Goal: Task Accomplishment & Management: Manage account settings

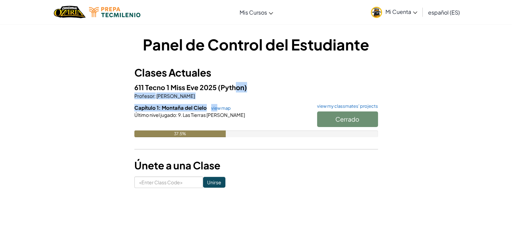
drag, startPoint x: 216, startPoint y: 108, endPoint x: 236, endPoint y: 89, distance: 28.0
click at [236, 89] on div "611 Tecno 1 Miss Eve 2025 (Python) Profesor : [PERSON_NAME] Capítulo 1: Montaña…" at bounding box center [256, 114] width 244 height 65
drag, startPoint x: 236, startPoint y: 89, endPoint x: 235, endPoint y: 107, distance: 18.0
click at [235, 107] on h6 "Capítulo 1: Montaña del Cielo view map view my classmates' projects" at bounding box center [256, 107] width 244 height 7
click at [222, 108] on link "view map" at bounding box center [219, 107] width 23 height 5
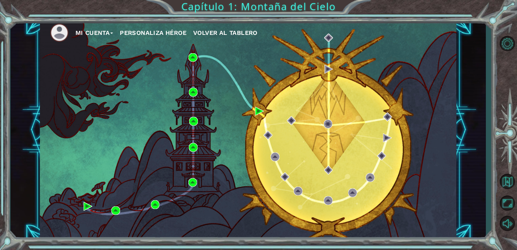
click at [110, 32] on button "Mi Cuenta" at bounding box center [94, 33] width 38 height 10
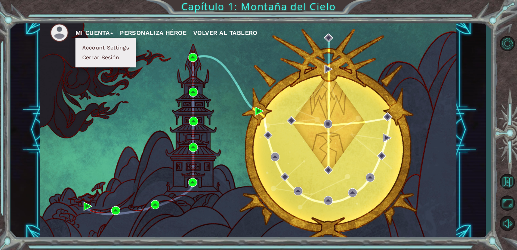
click at [165, 31] on button "Personaliza Héroe" at bounding box center [153, 33] width 67 height 10
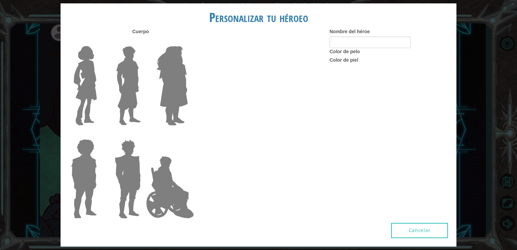
type input "Manuel Roman"
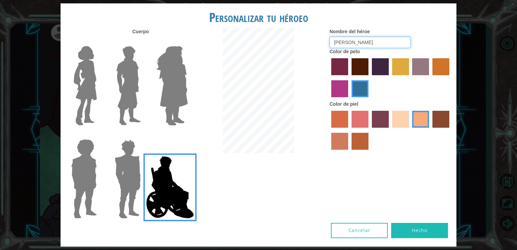
click at [374, 39] on input "Manuel Roman" at bounding box center [370, 43] width 81 height 12
click at [369, 42] on input "Manuel Roman" at bounding box center [370, 43] width 81 height 12
click at [420, 232] on button "Hecho" at bounding box center [419, 230] width 57 height 15
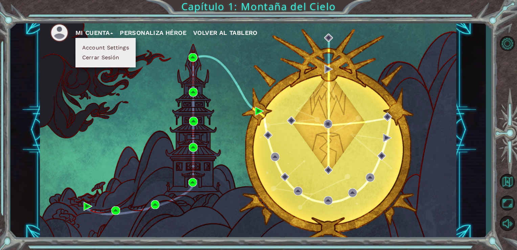
click at [171, 29] on button "Personaliza Héroe" at bounding box center [153, 33] width 67 height 10
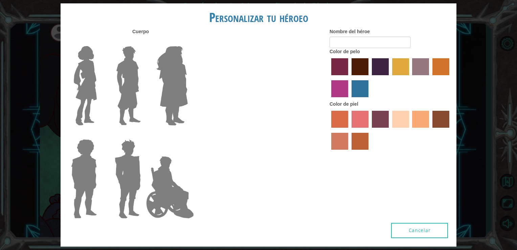
type input "Manuel Roman"
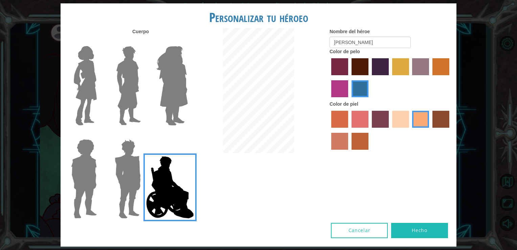
click at [413, 222] on div "Cuerpo Nombre del héroe Manuel Roman Color de pelo Color de piel" at bounding box center [259, 125] width 396 height 195
click at [412, 228] on button "Hecho" at bounding box center [419, 230] width 57 height 15
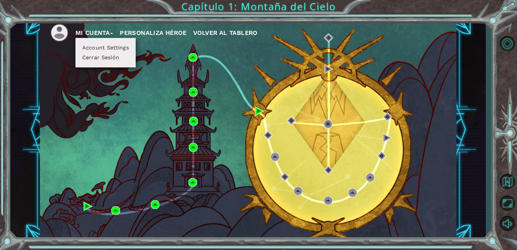
click at [110, 47] on button "Account Settings" at bounding box center [105, 47] width 51 height 7
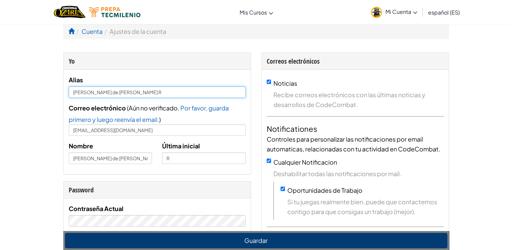
click at [161, 94] on input "[PERSON_NAME] de [PERSON_NAME] R" at bounding box center [157, 92] width 177 height 12
click at [171, 94] on input "Manuel de Jesus Roman" at bounding box center [157, 92] width 177 height 12
click at [110, 92] on input "Manuel de Jesus Roman" at bounding box center [157, 92] width 177 height 12
type input "Manuel de Jesus Roman"
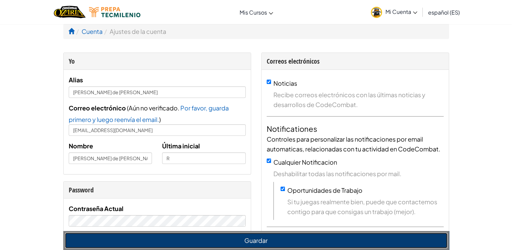
click at [297, 242] on button "Guardar" at bounding box center [256, 241] width 382 height 16
